Goal: Task Accomplishment & Management: Use online tool/utility

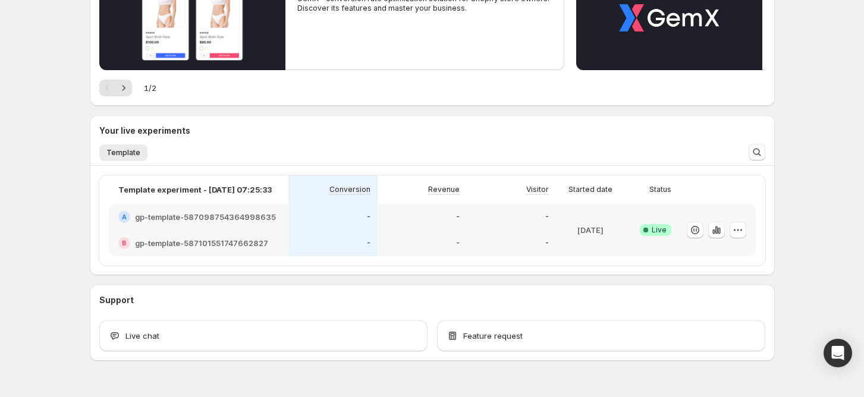
scroll to position [202, 0]
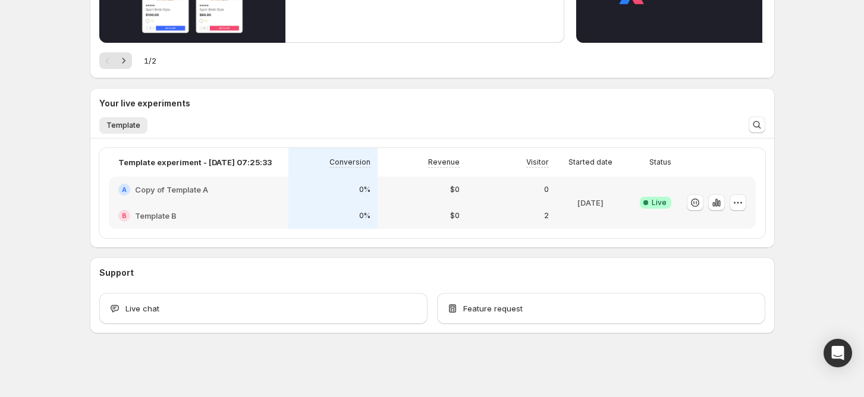
click at [228, 187] on div "A Copy of Template A" at bounding box center [198, 190] width 161 height 12
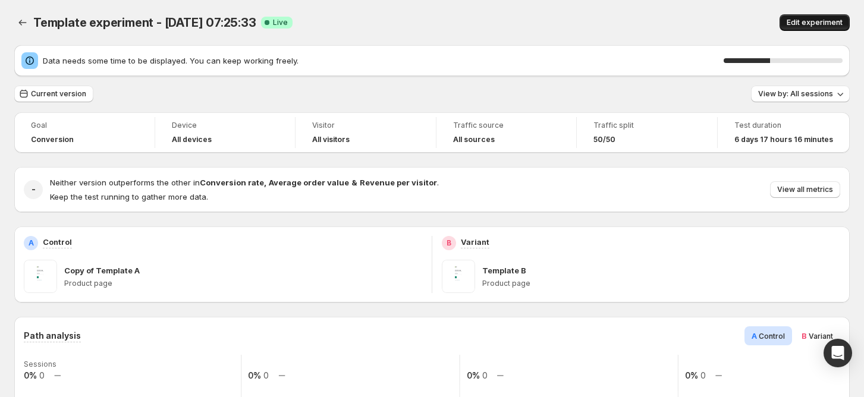
click at [808, 21] on span "Edit experiment" at bounding box center [815, 23] width 56 height 10
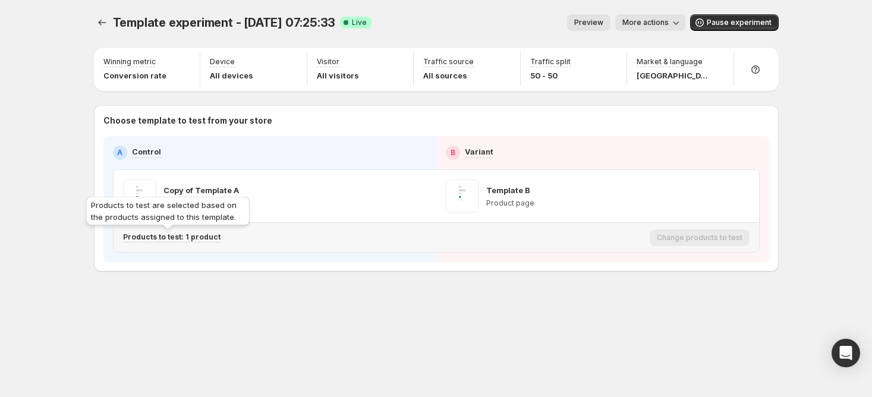
click at [180, 238] on p "Products to test: 1 product" at bounding box center [172, 237] width 98 height 10
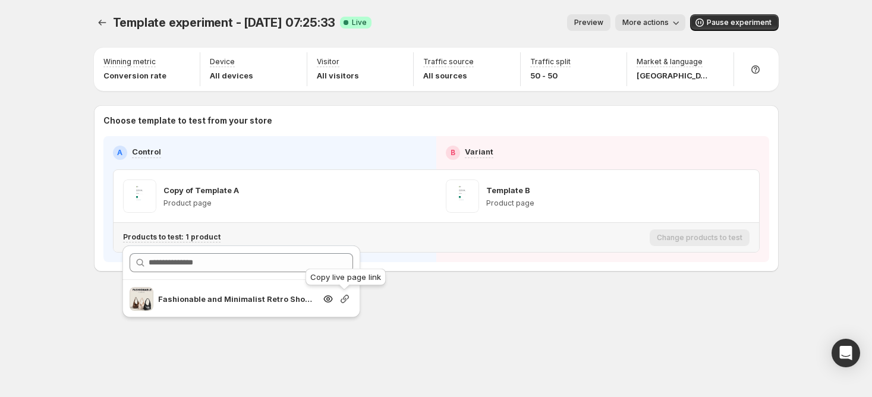
click at [343, 298] on icon "button" at bounding box center [345, 299] width 8 height 8
click at [422, 319] on div "Template experiment - [DATE] 07:25:33. This page is ready Template experiment -…" at bounding box center [436, 168] width 713 height 336
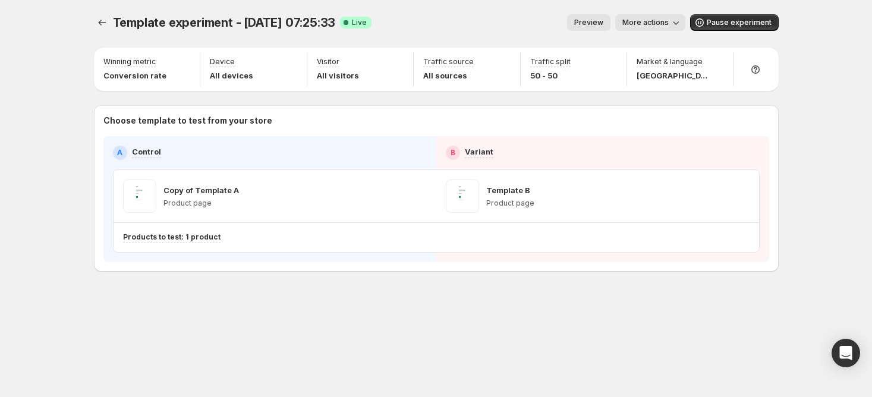
click at [664, 23] on span "More actions" at bounding box center [645, 23] width 46 height 10
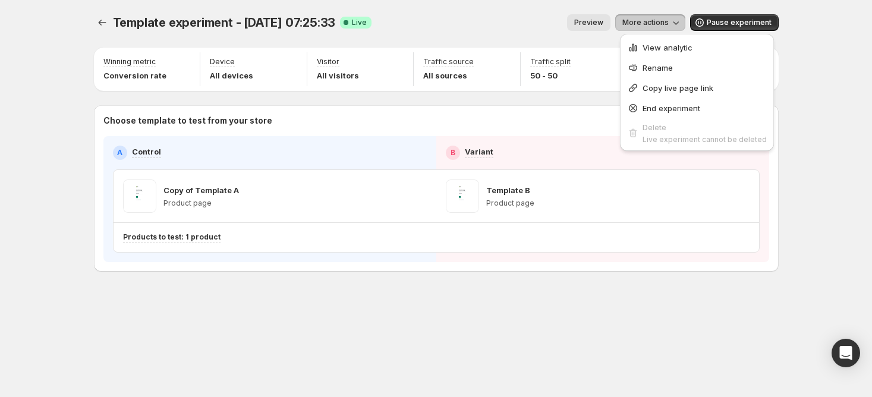
click at [658, 48] on span "View analytic" at bounding box center [668, 48] width 50 height 10
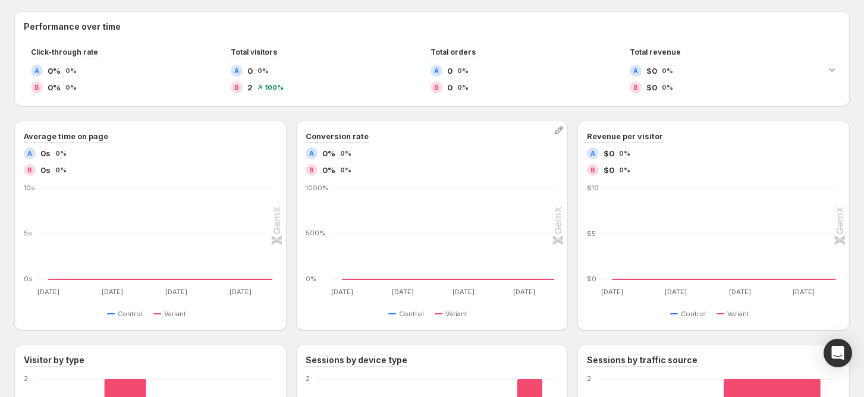
scroll to position [595, 0]
